Goal: Find specific page/section: Find specific page/section

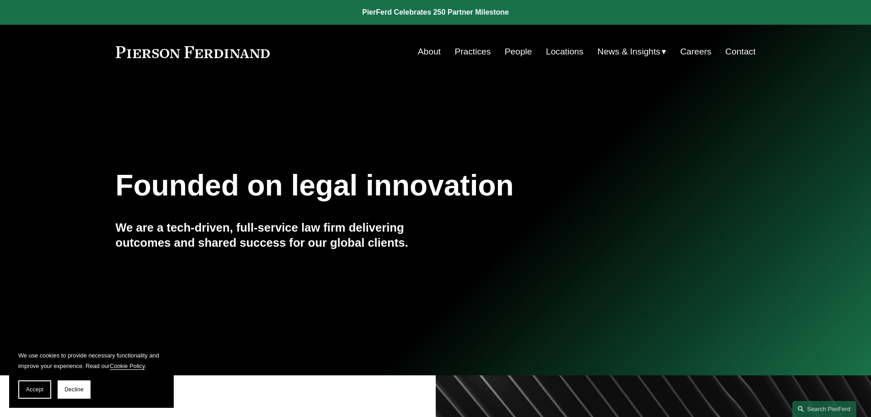
click at [482, 55] on link "Practices" at bounding box center [473, 51] width 36 height 17
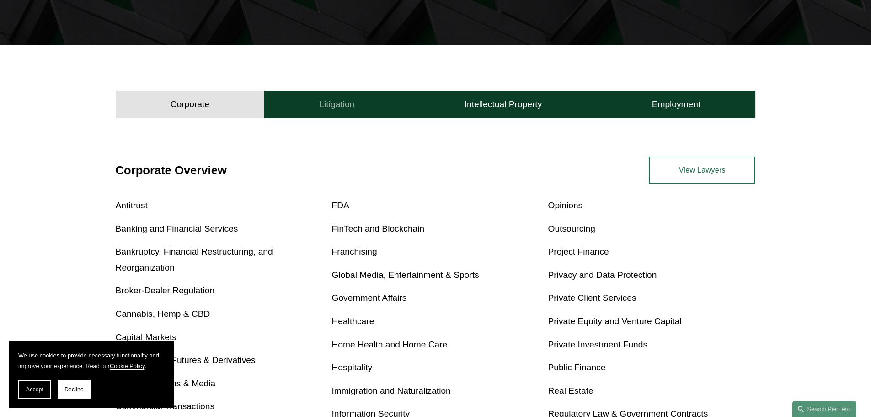
scroll to position [457, 0]
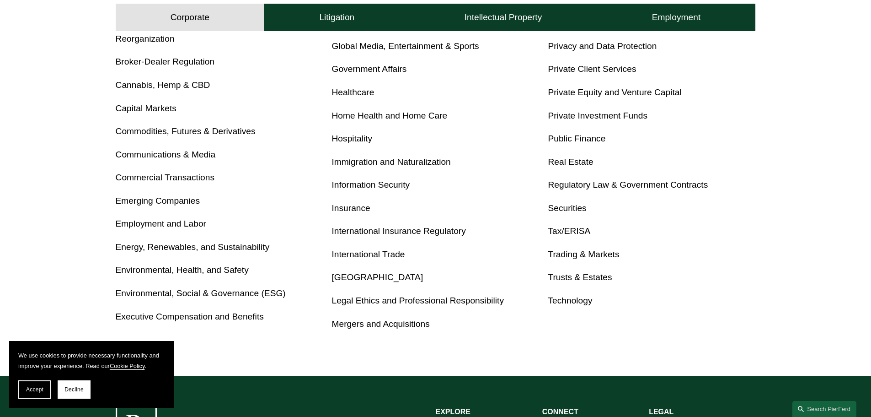
click at [577, 232] on link "Tax/ERISA" at bounding box center [569, 231] width 43 height 10
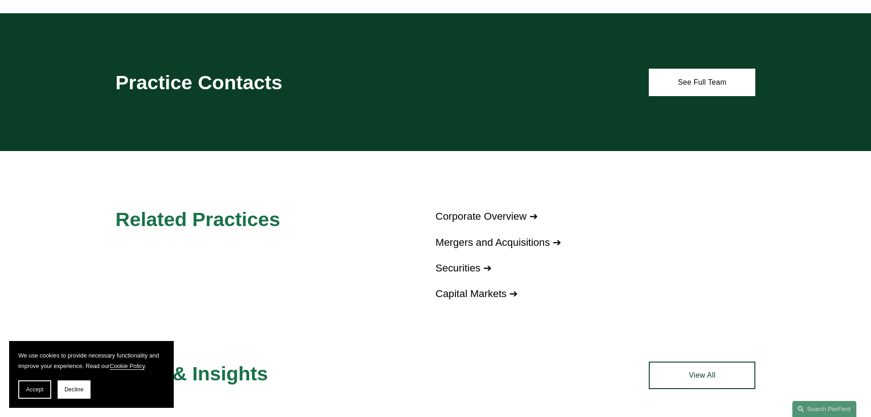
scroll to position [686, 0]
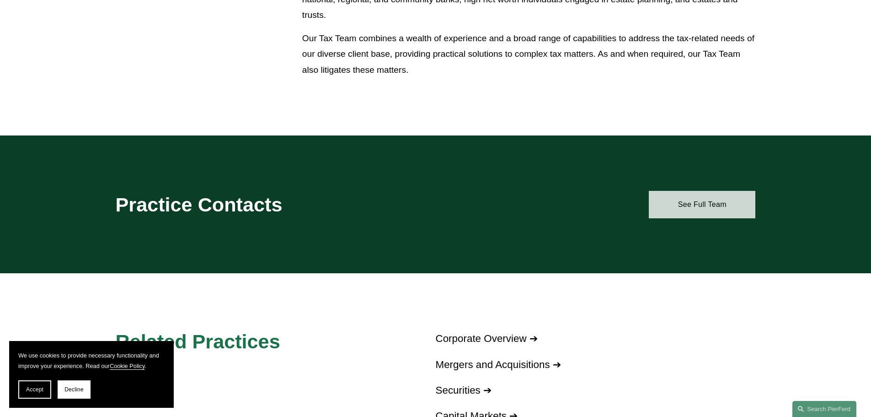
click at [713, 204] on link "See Full Team" at bounding box center [702, 204] width 107 height 27
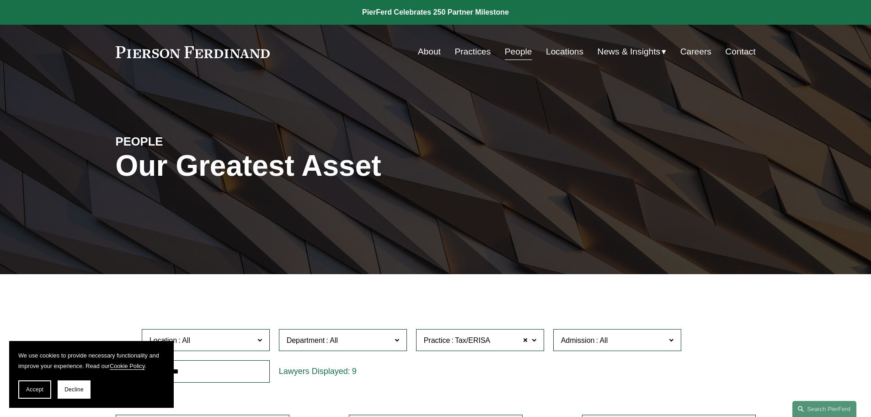
scroll to position [229, 0]
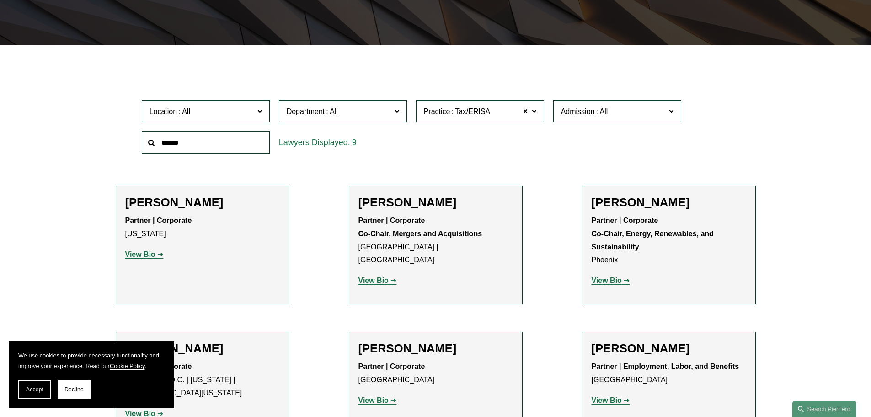
click at [251, 107] on span "Location" at bounding box center [202, 111] width 105 height 12
click at [0, 0] on link "[GEOGRAPHIC_DATA]" at bounding box center [0, 0] width 0 height 0
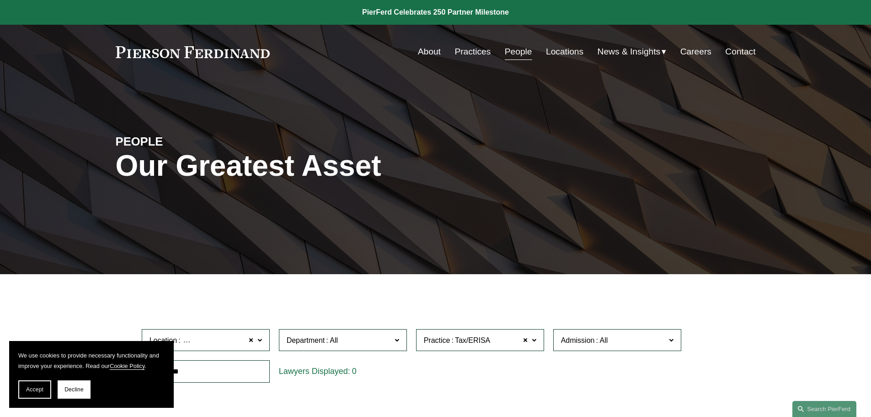
click at [418, 47] on link "About" at bounding box center [429, 51] width 23 height 17
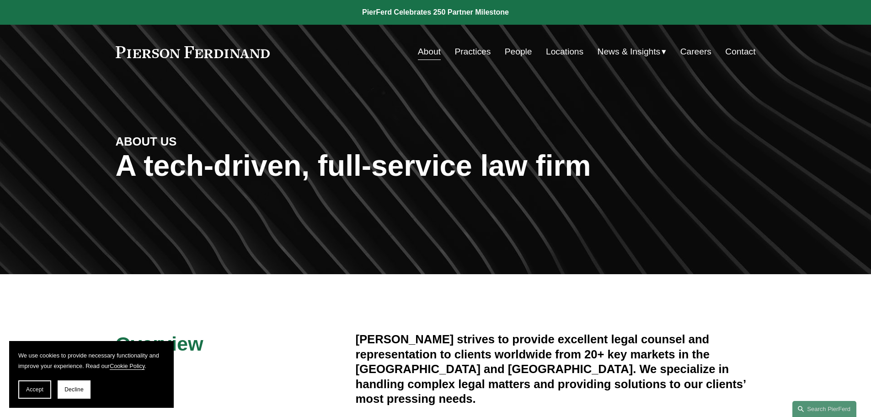
click at [564, 49] on link "Locations" at bounding box center [564, 51] width 37 height 17
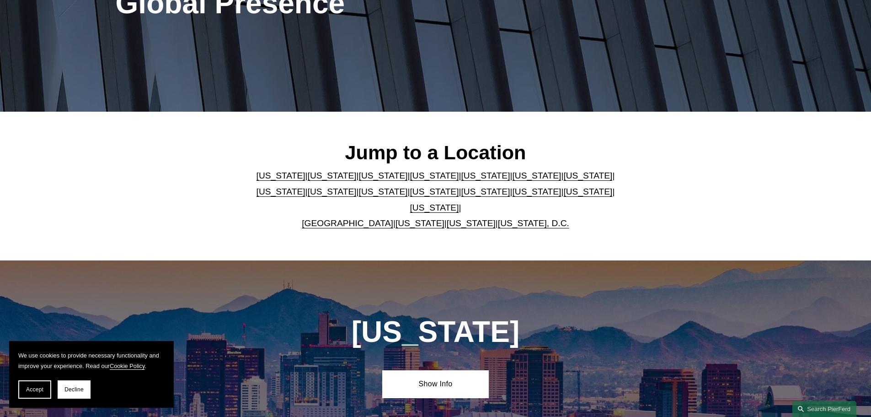
scroll to position [229, 0]
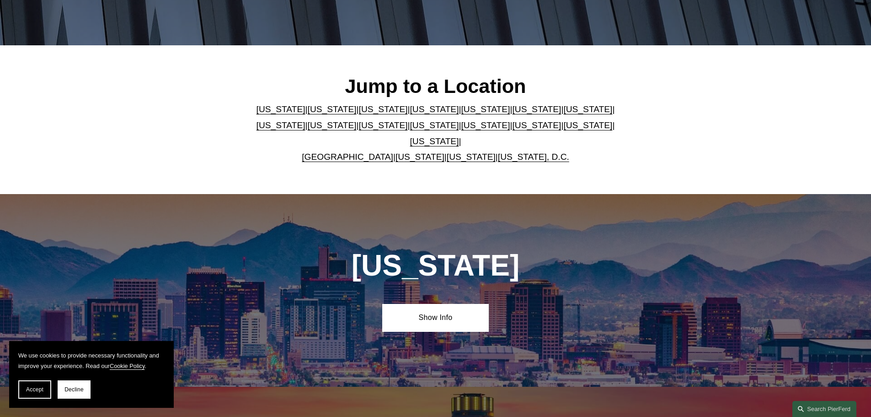
click at [512, 113] on link "[US_STATE]" at bounding box center [536, 109] width 49 height 10
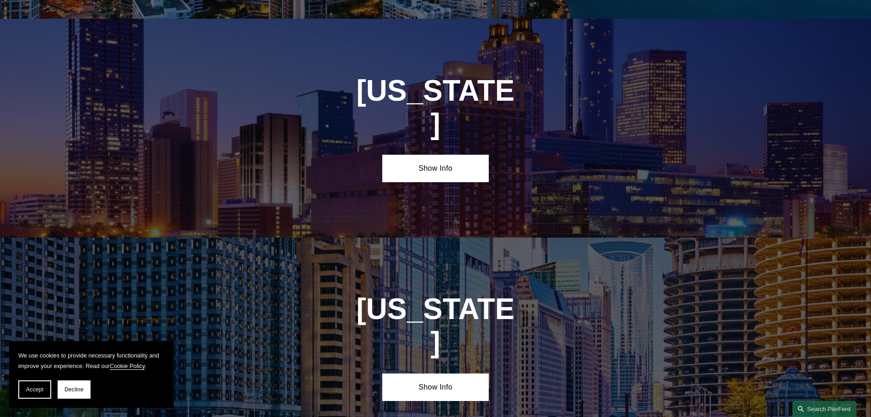
scroll to position [1378, 0]
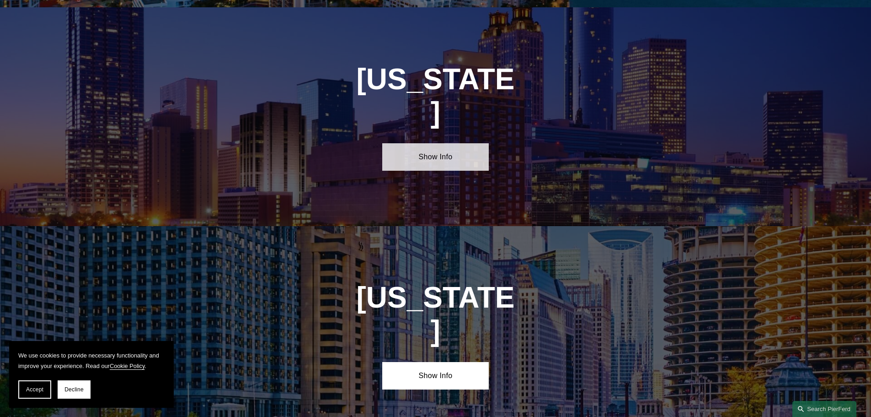
click at [409, 143] on link "Show Info" at bounding box center [435, 156] width 107 height 27
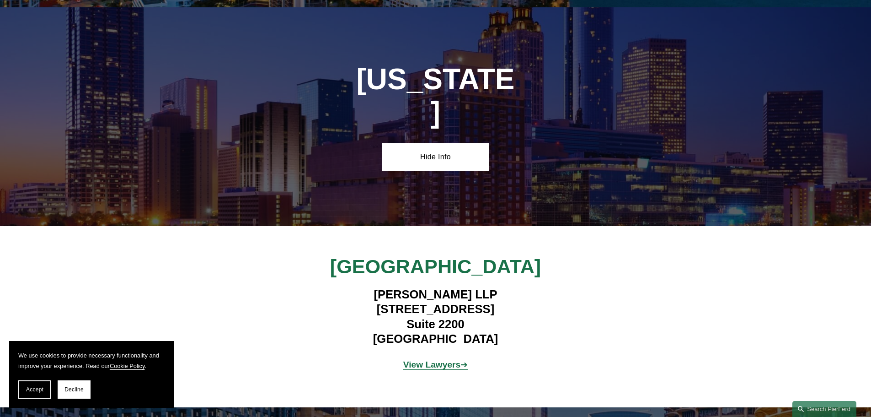
click at [442, 359] on strong "View Lawyers" at bounding box center [432, 364] width 58 height 10
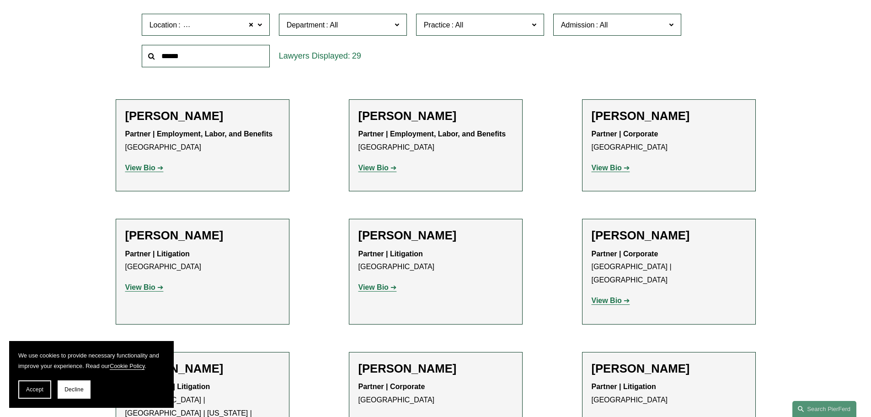
scroll to position [274, 0]
